Goal: Task Accomplishment & Management: Manage account settings

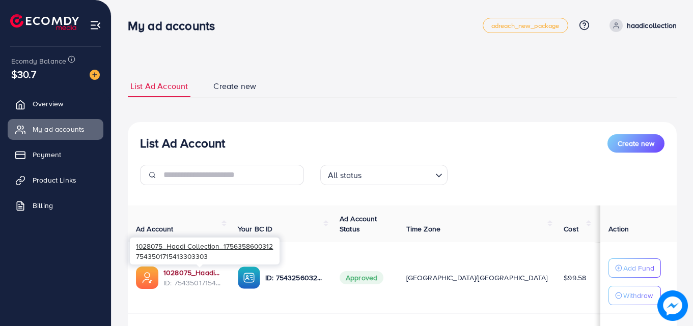
click at [186, 272] on link "1028075_Haadi Collection_1756358600312" at bounding box center [192, 273] width 58 height 10
